Goal: Check status: Check status

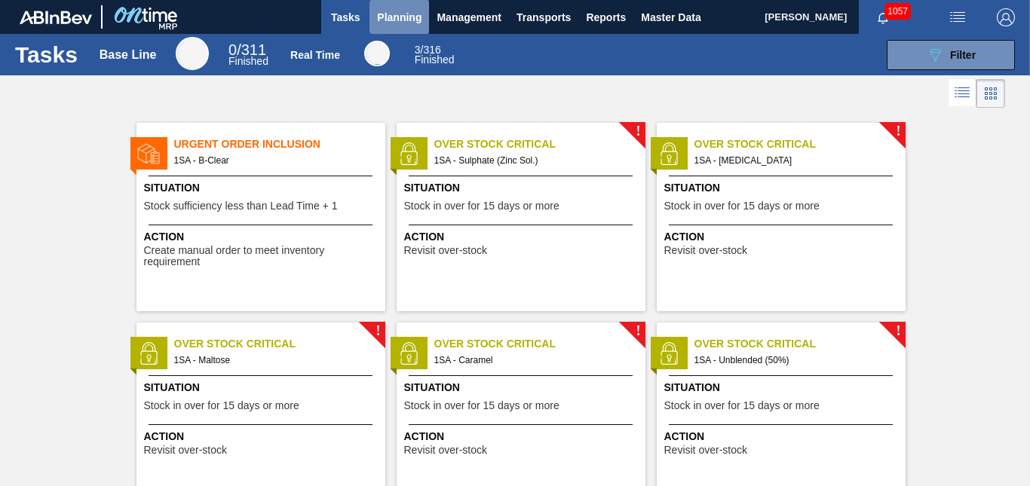
click at [402, 20] on span "Planning" at bounding box center [399, 17] width 44 height 18
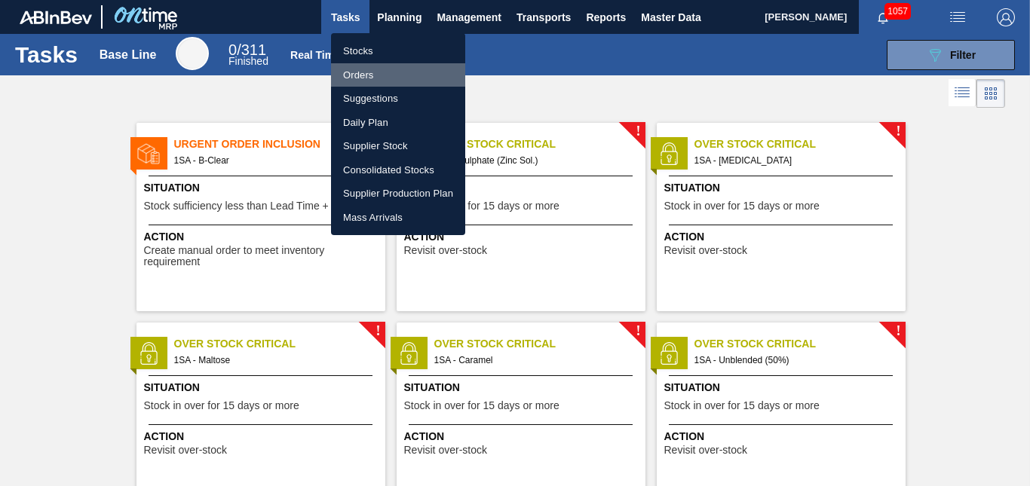
click at [362, 72] on li "Orders" at bounding box center [398, 75] width 134 height 24
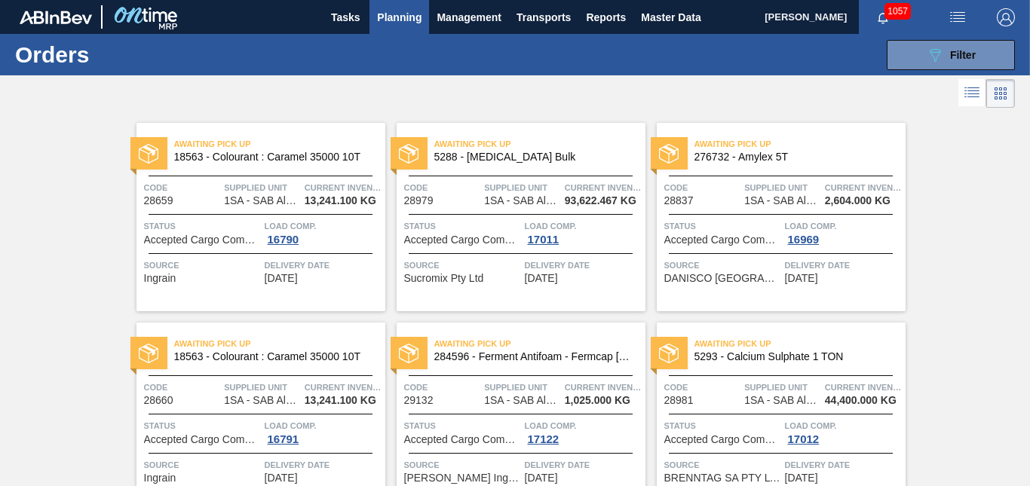
click at [458, 198] on div "Code 28979" at bounding box center [442, 193] width 77 height 26
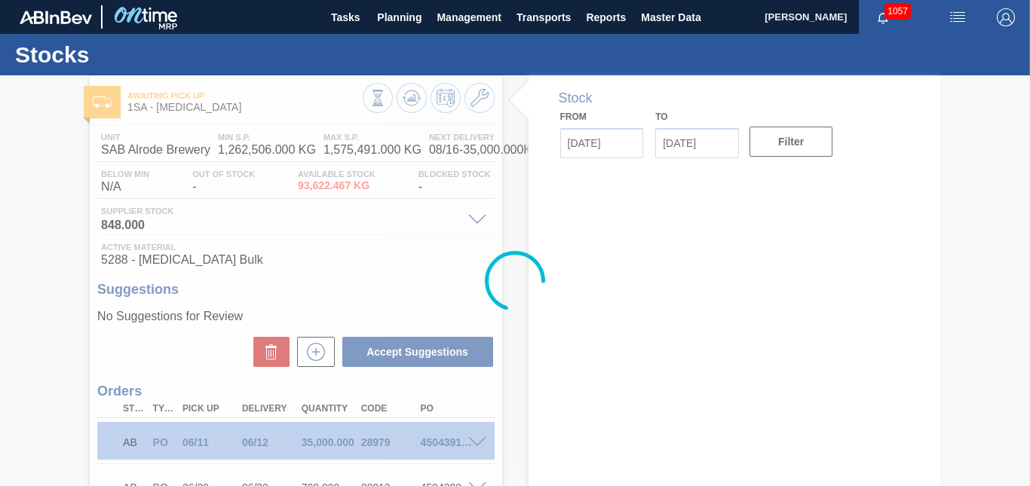
type input "[DATE]"
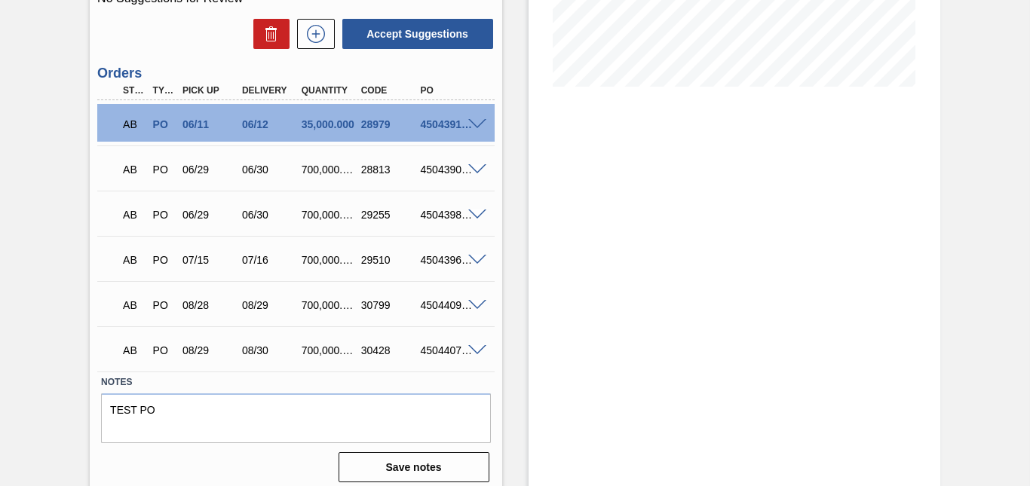
scroll to position [358, 0]
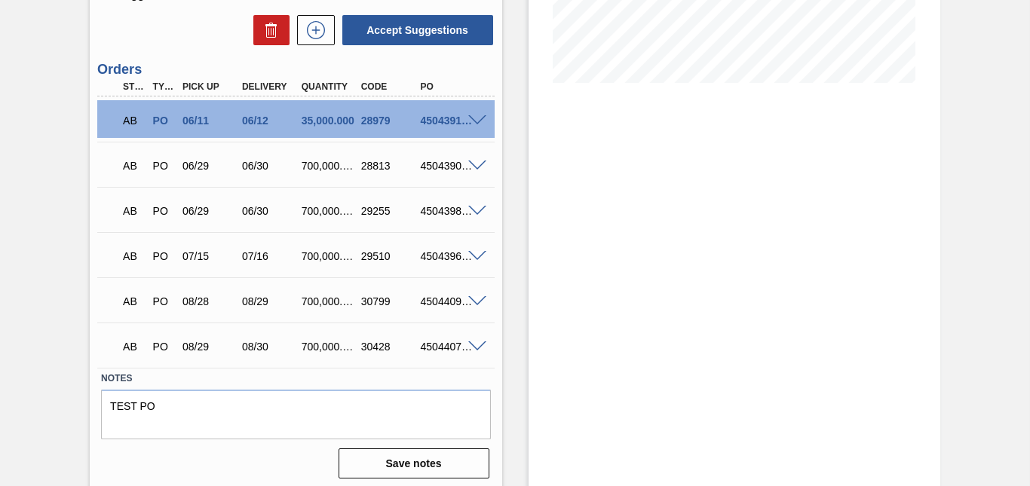
click at [473, 348] on span at bounding box center [477, 347] width 18 height 11
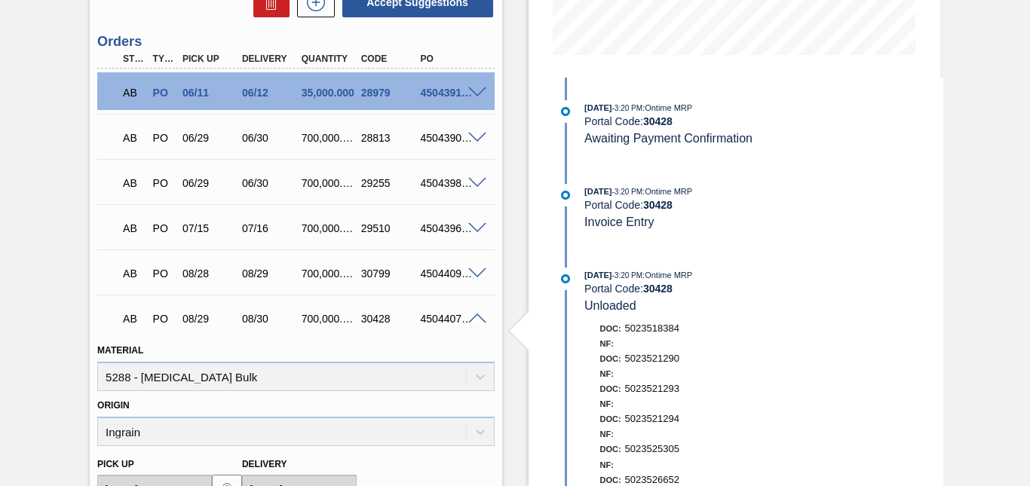
scroll to position [379, 0]
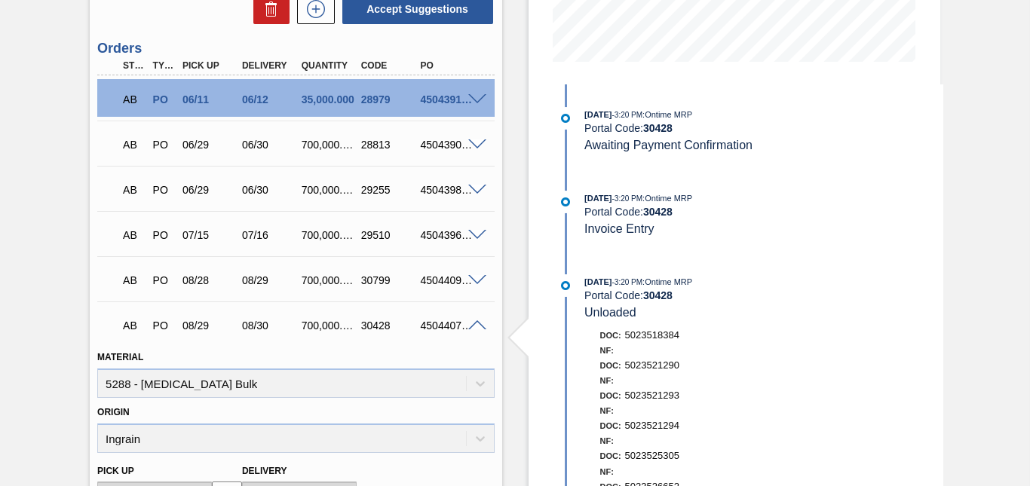
click at [478, 324] on span at bounding box center [477, 325] width 18 height 11
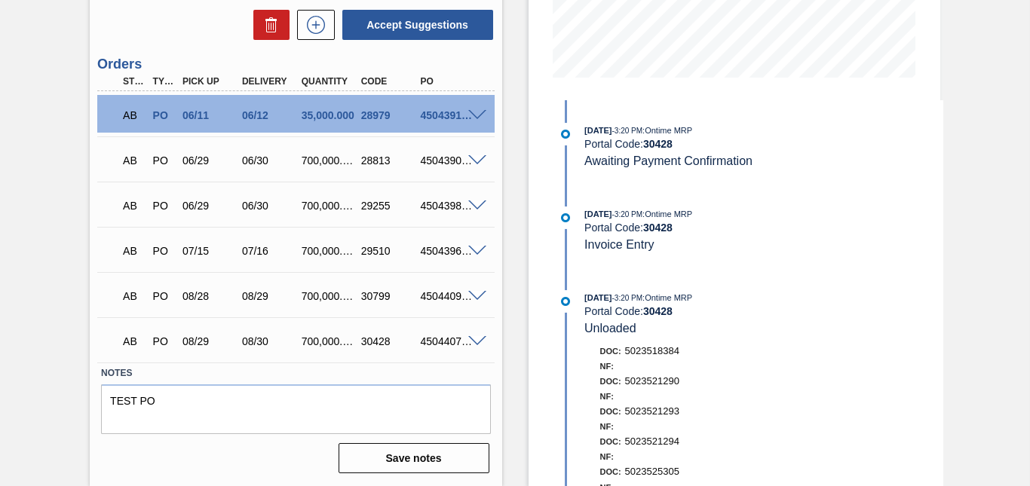
scroll to position [363, 0]
